Goal: Information Seeking & Learning: Learn about a topic

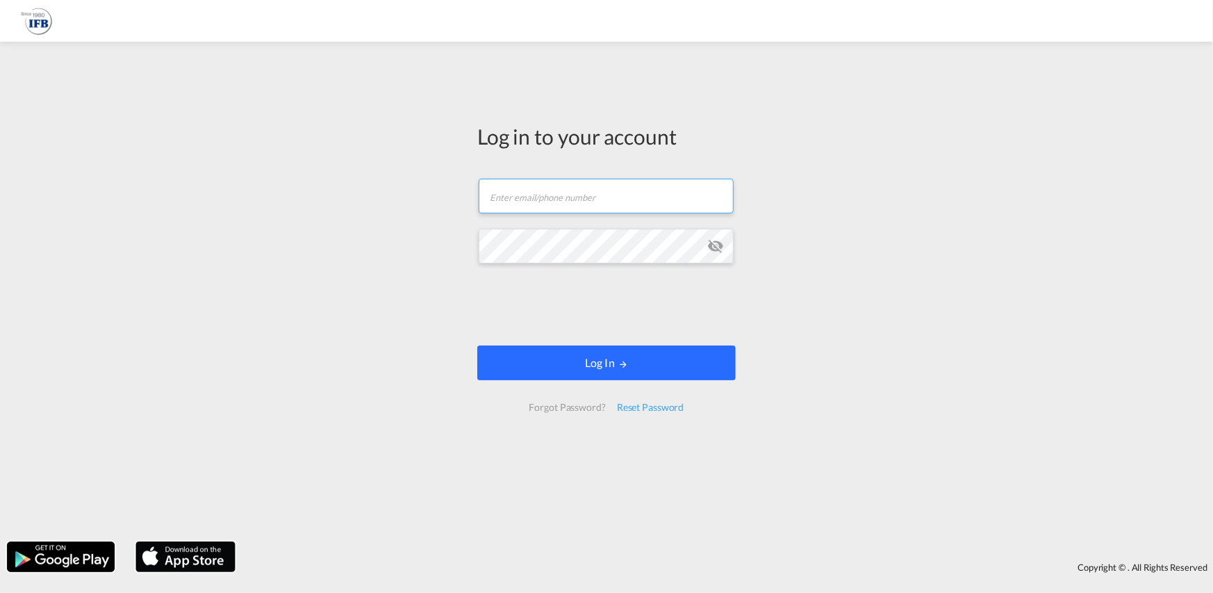
type input "[PERSON_NAME][EMAIL_ADDRESS][PERSON_NAME][DOMAIN_NAME]"
click at [669, 359] on button "Log In" at bounding box center [606, 362] width 258 height 35
